Goal: Navigation & Orientation: Find specific page/section

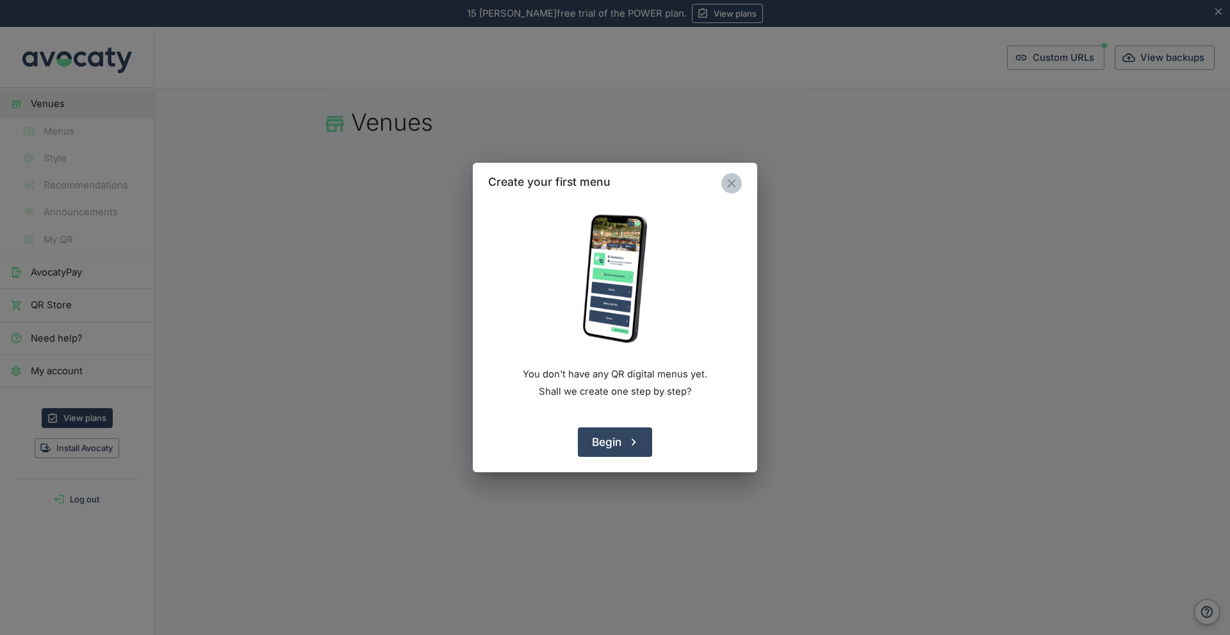
click at [740, 183] on button "Close" at bounding box center [732, 183] width 21 height 21
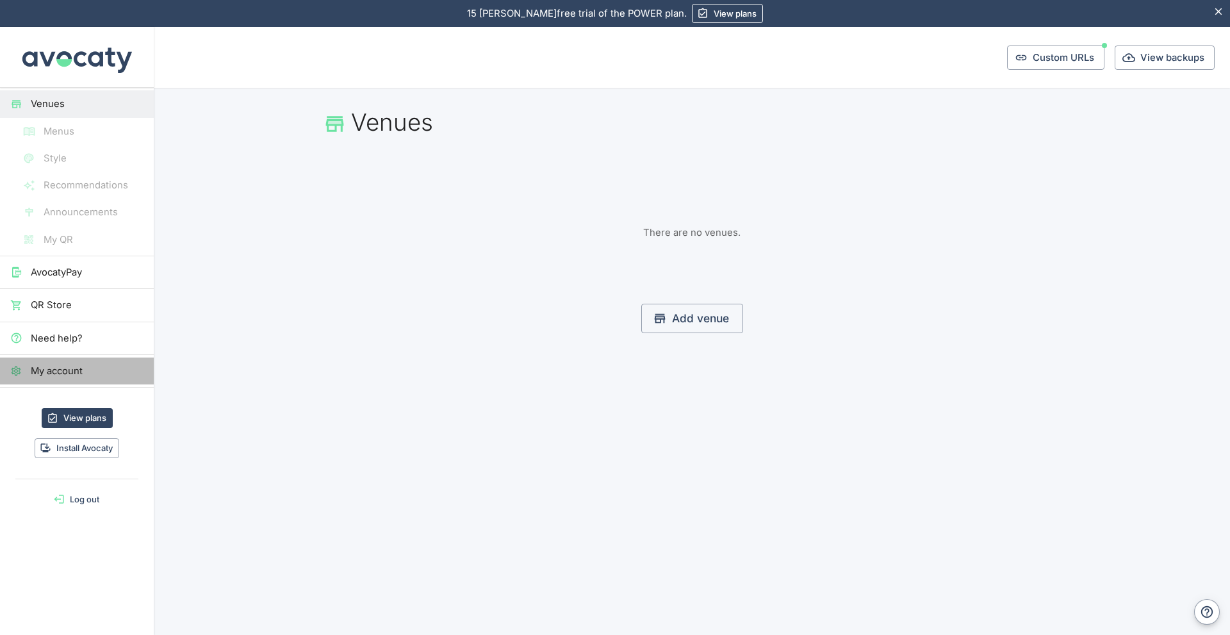
click at [94, 369] on span "My account" at bounding box center [87, 371] width 113 height 14
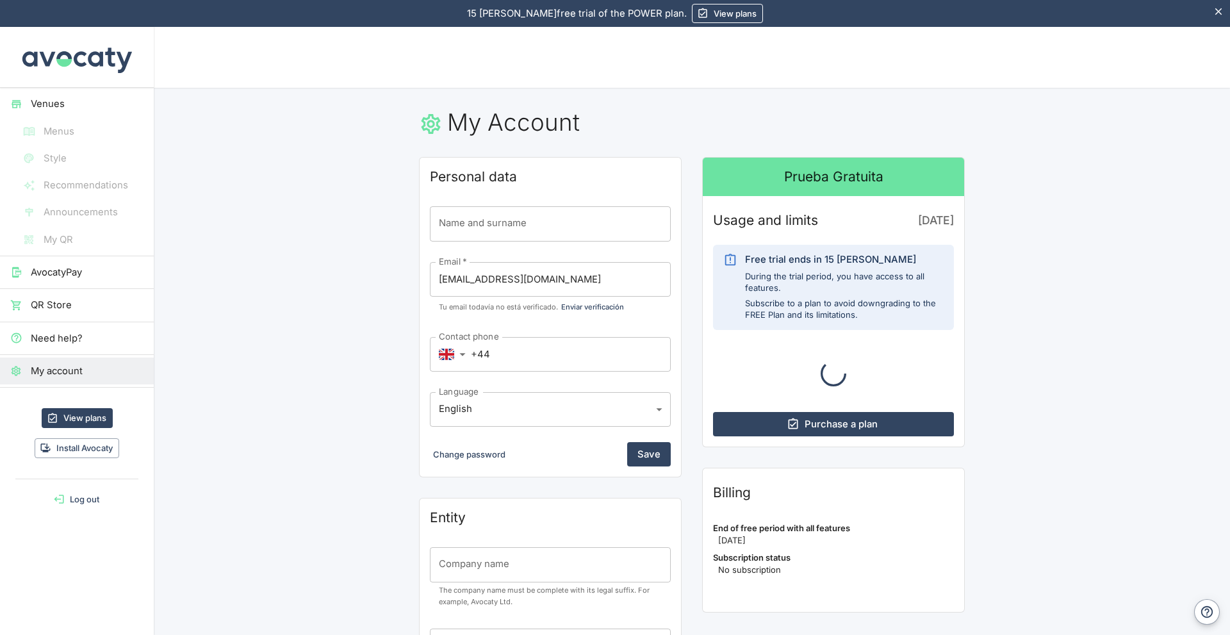
click at [101, 311] on span "QR Store" at bounding box center [87, 305] width 113 height 14
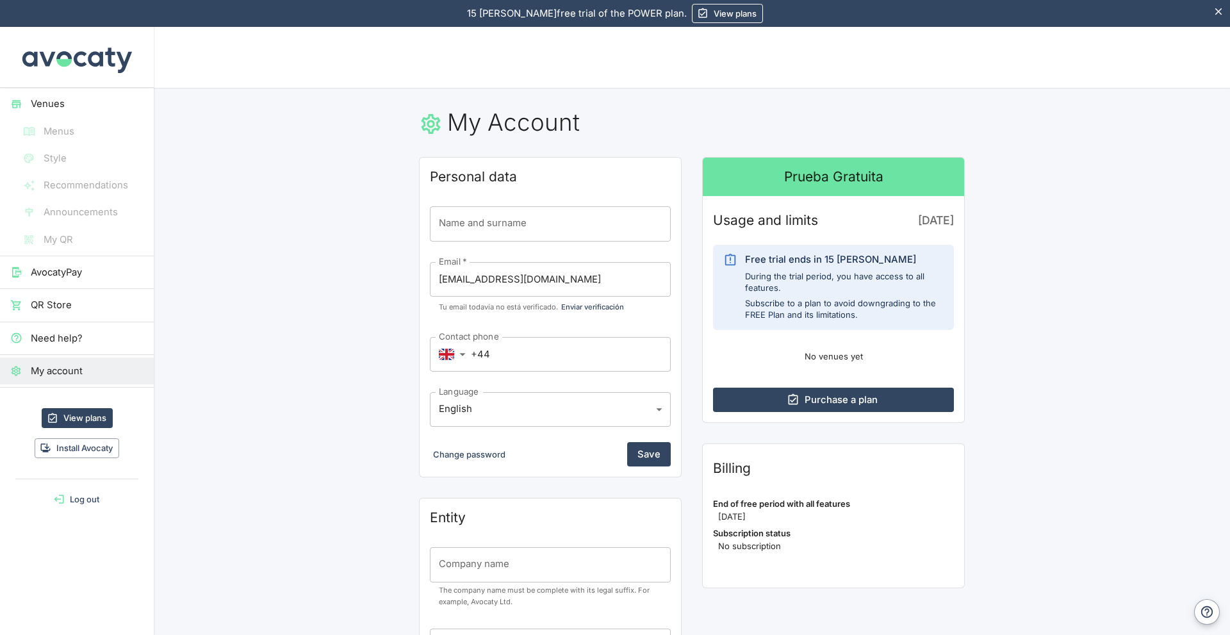
click at [56, 270] on span "AvocatyPay" at bounding box center [87, 272] width 113 height 14
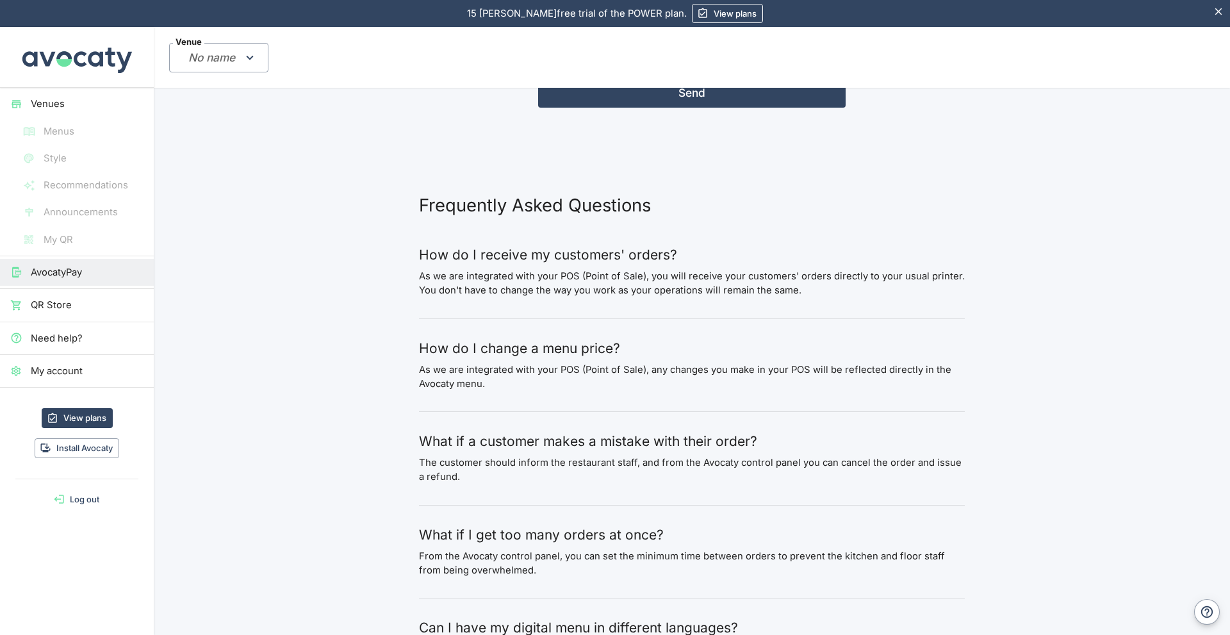
scroll to position [2472, 0]
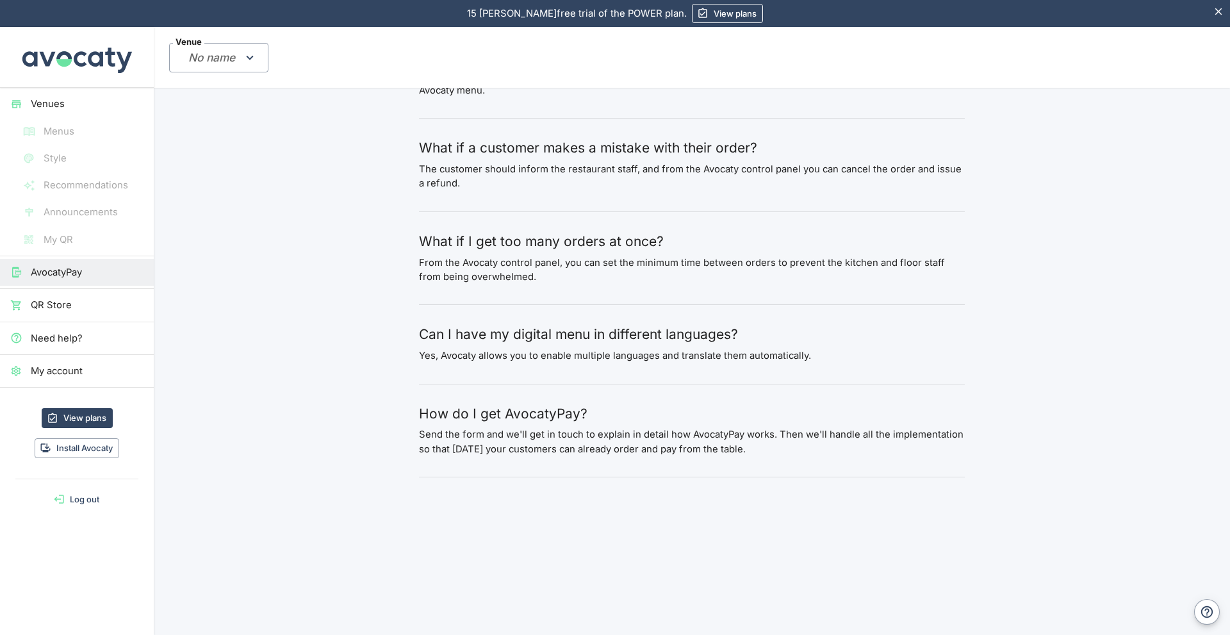
click at [89, 379] on link "My account" at bounding box center [77, 371] width 154 height 27
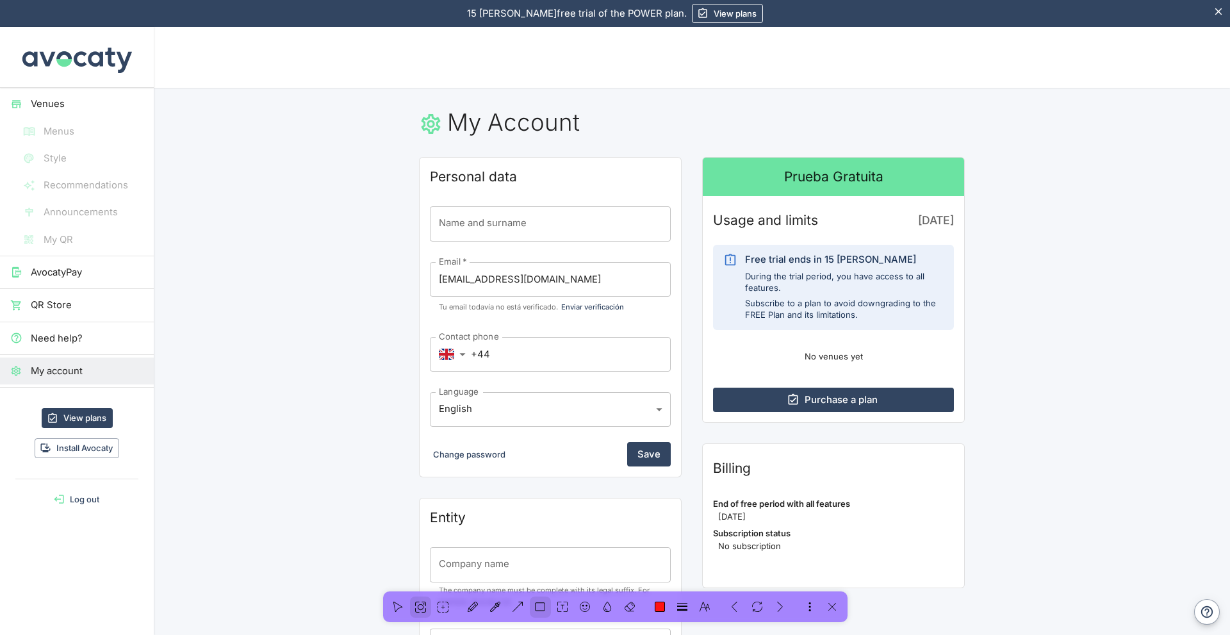
click at [417, 608] on icon at bounding box center [420, 607] width 11 height 11
click at [830, 618] on div at bounding box center [615, 607] width 465 height 31
click at [826, 611] on div at bounding box center [832, 607] width 21 height 21
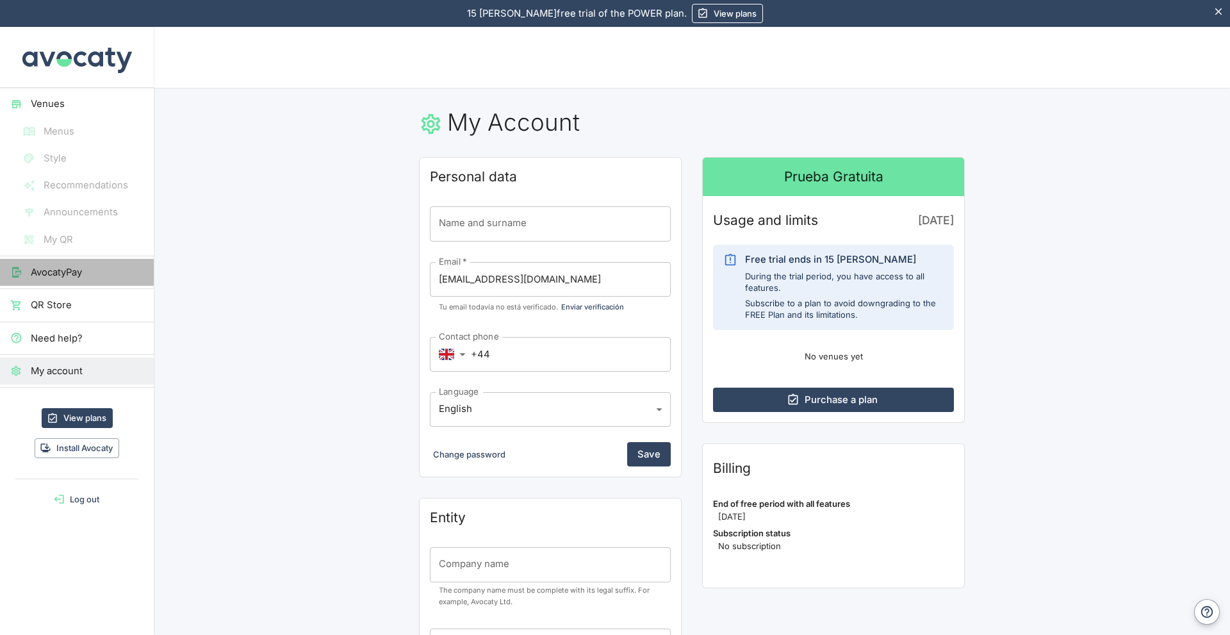
click at [80, 277] on span "AvocatyPay" at bounding box center [87, 272] width 113 height 14
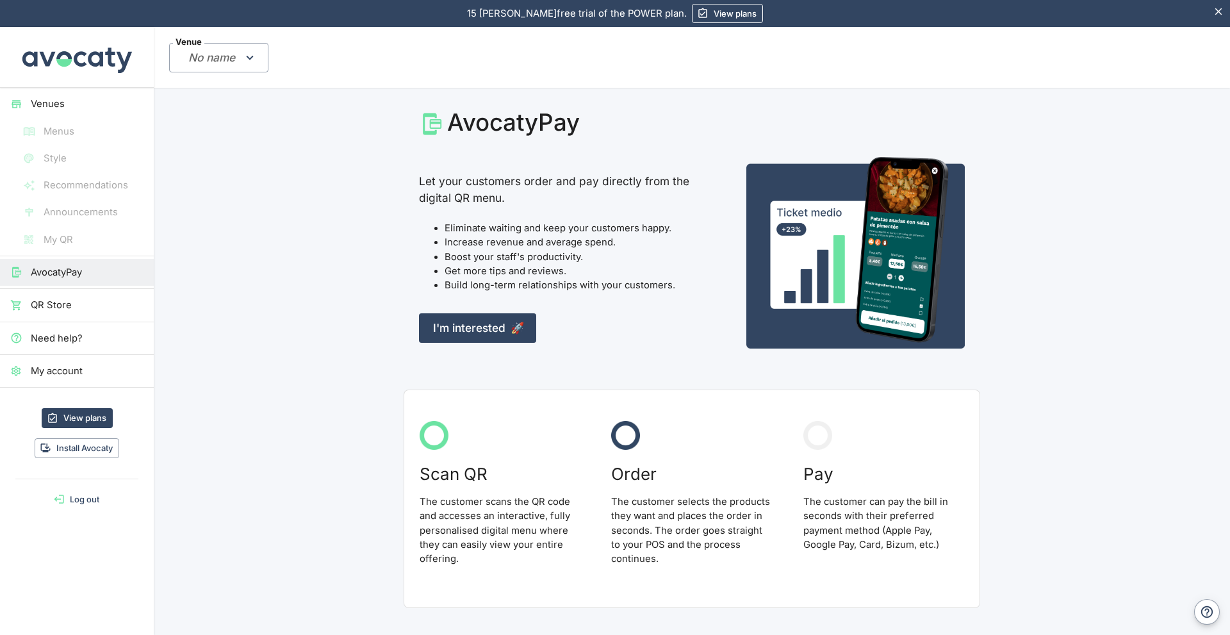
click at [60, 129] on li "Menus" at bounding box center [77, 131] width 154 height 27
click at [46, 92] on link "Venues" at bounding box center [77, 103] width 154 height 27
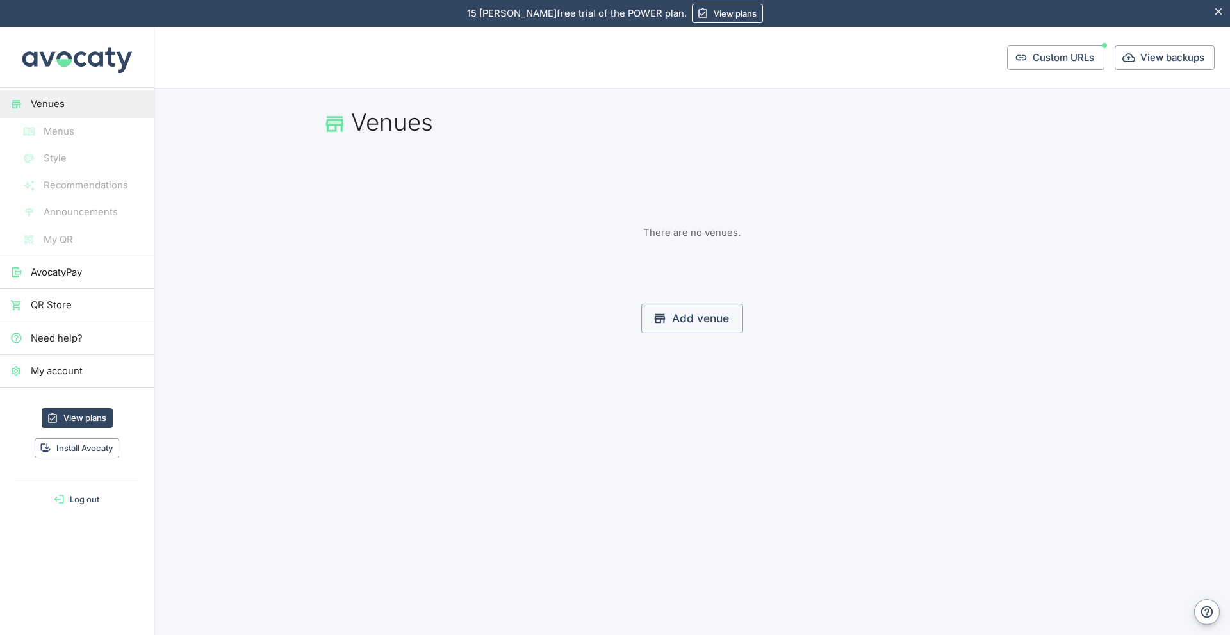
click at [49, 145] on li "Style" at bounding box center [77, 158] width 154 height 27
click at [59, 285] on link "AvocatyPay" at bounding box center [77, 272] width 154 height 27
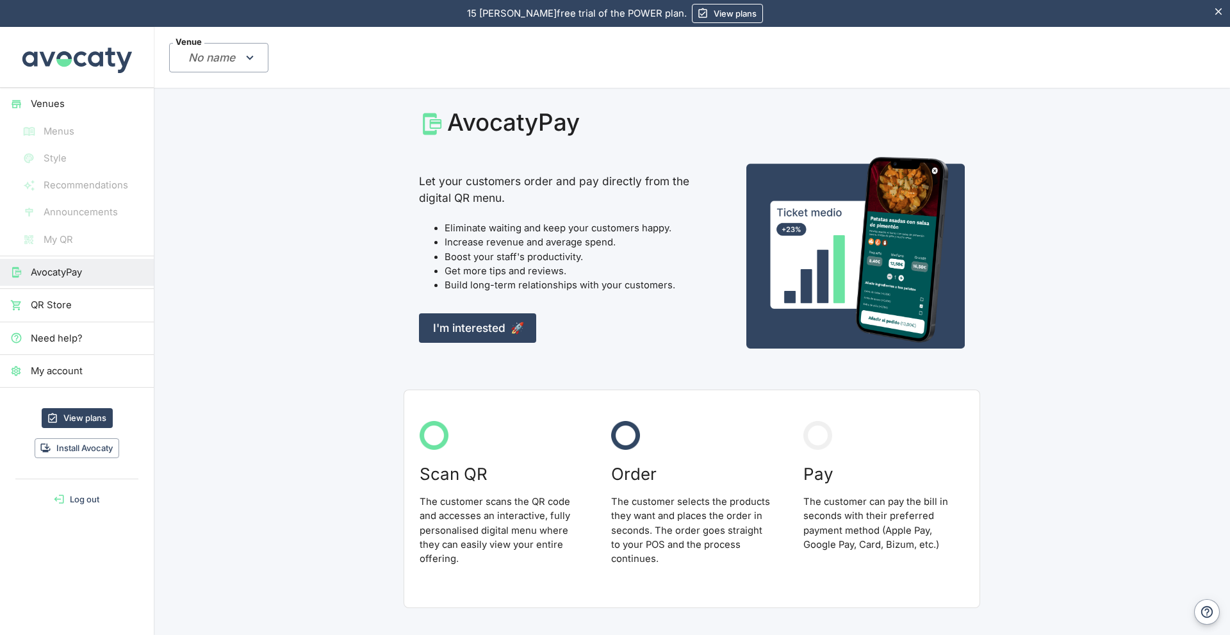
click at [83, 317] on link "QR Store" at bounding box center [77, 305] width 154 height 27
